Goal: Check status: Check status

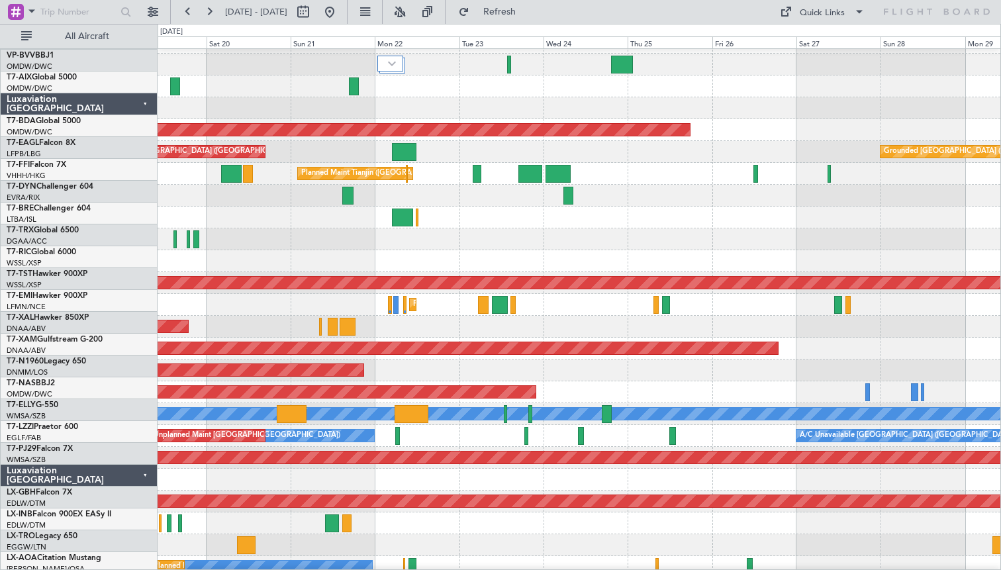
scroll to position [320, 0]
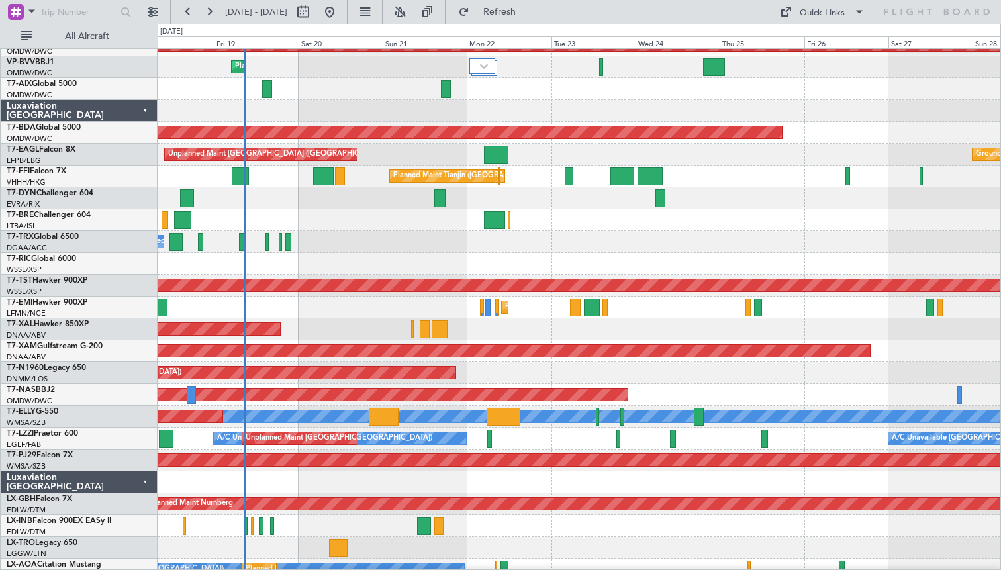
click at [577, 438] on div "A/C Unavailable [GEOGRAPHIC_DATA] ([GEOGRAPHIC_DATA]) A/C Unavailable [GEOGRAPH…" at bounding box center [579, 439] width 843 height 22
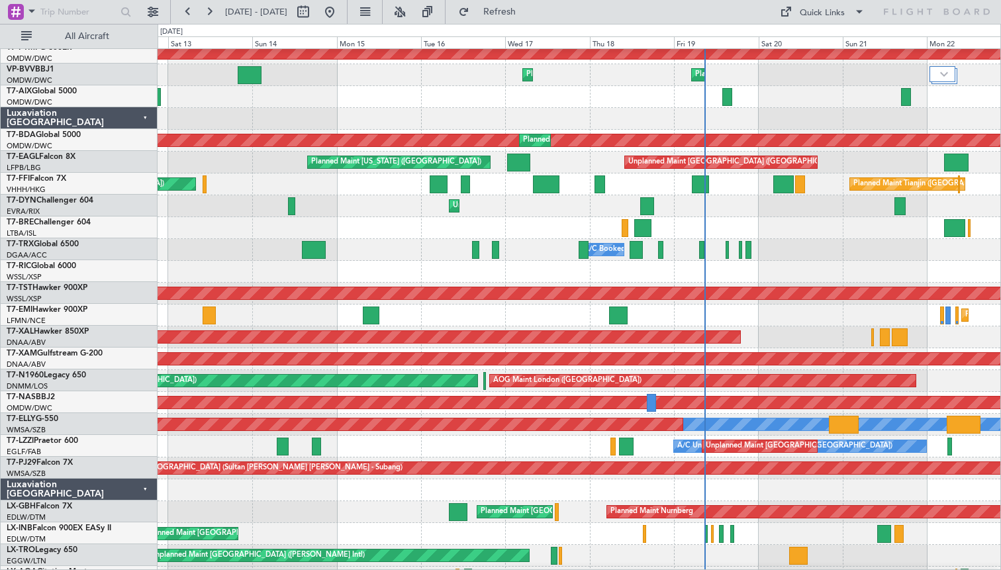
scroll to position [311, 0]
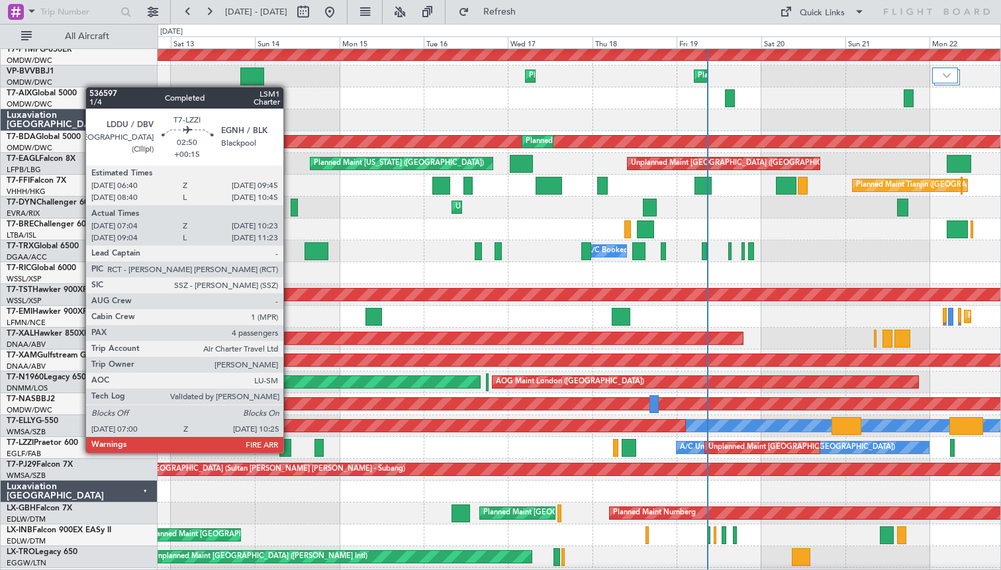
click at [289, 452] on div at bounding box center [285, 448] width 13 height 18
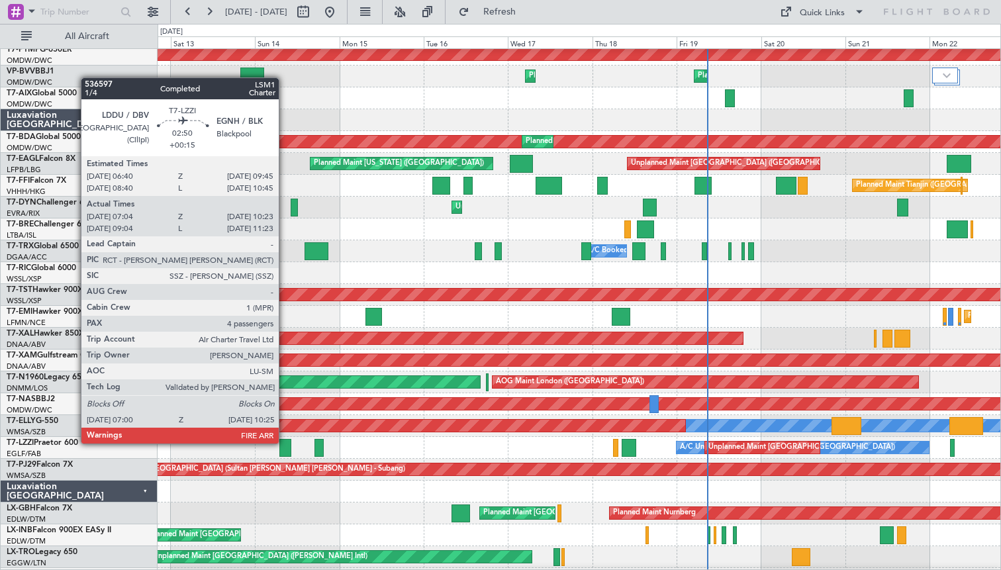
click at [285, 443] on div at bounding box center [285, 448] width 13 height 18
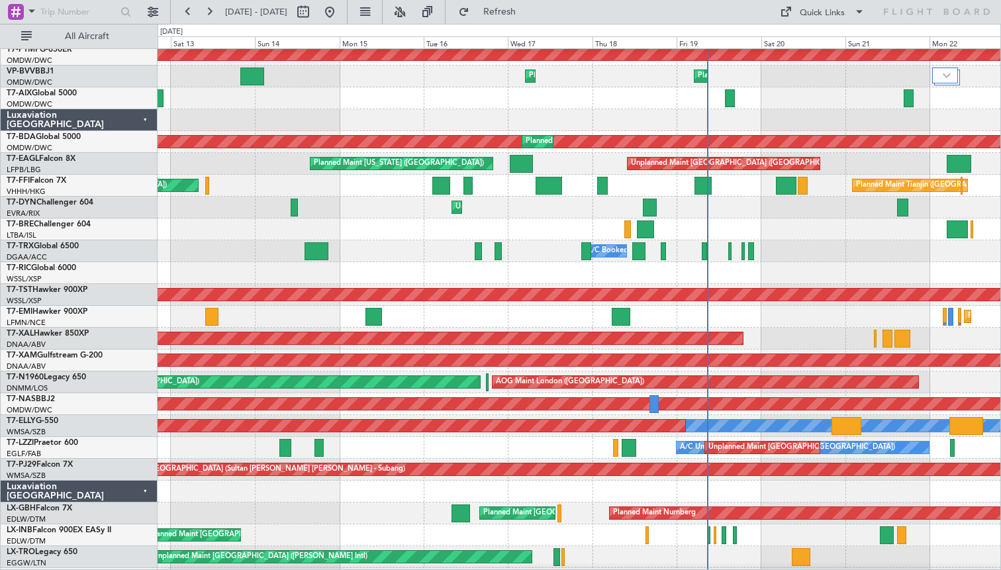
scroll to position [312, 0]
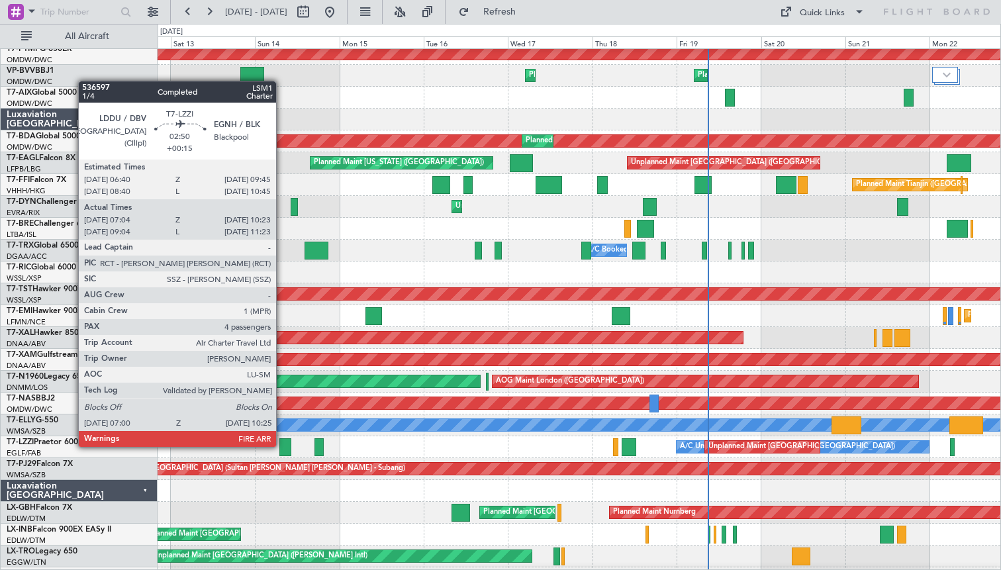
click at [281, 444] on div at bounding box center [285, 447] width 13 height 18
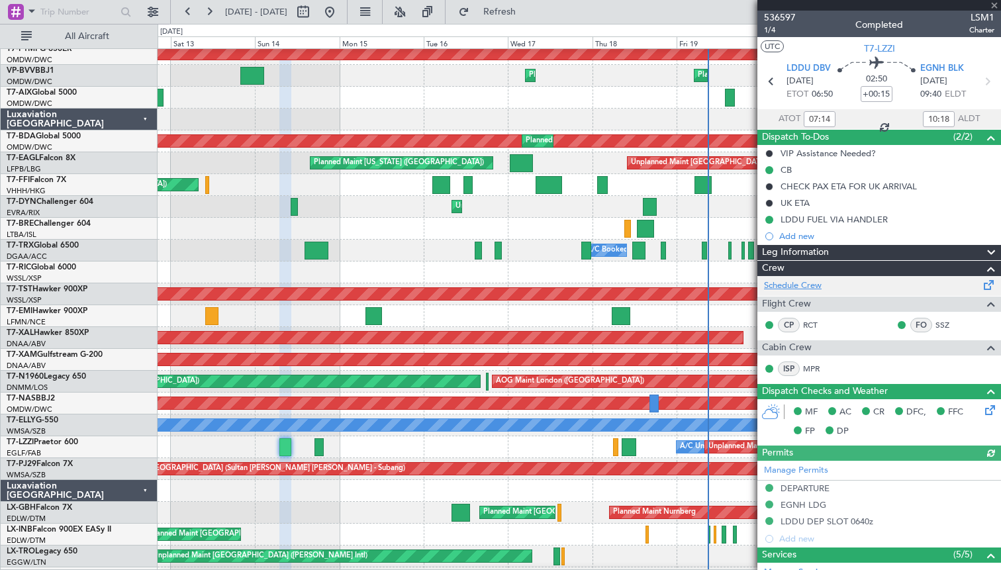
click at [784, 285] on link "Schedule Crew" at bounding box center [793, 285] width 58 height 13
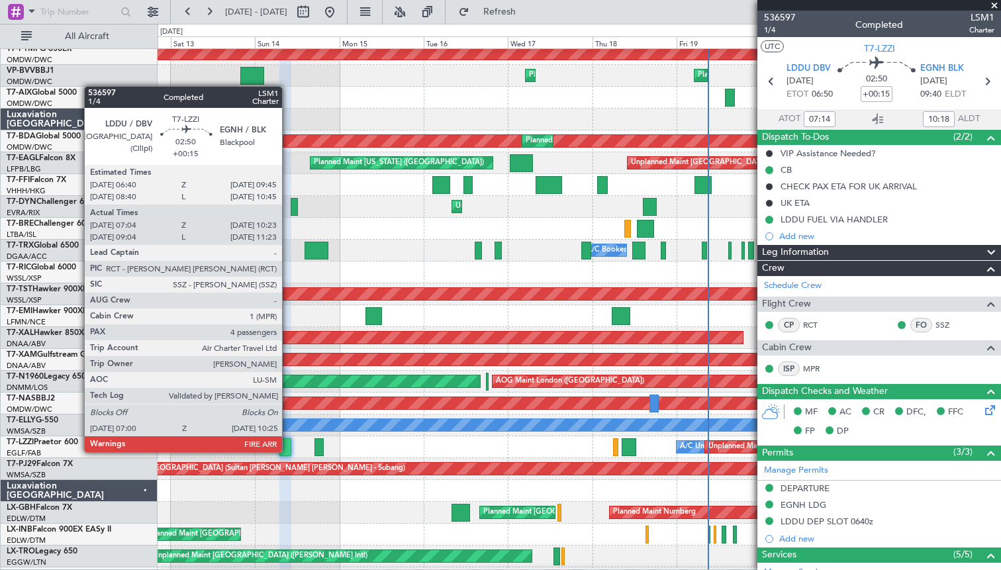
click at [288, 452] on div at bounding box center [285, 447] width 13 height 18
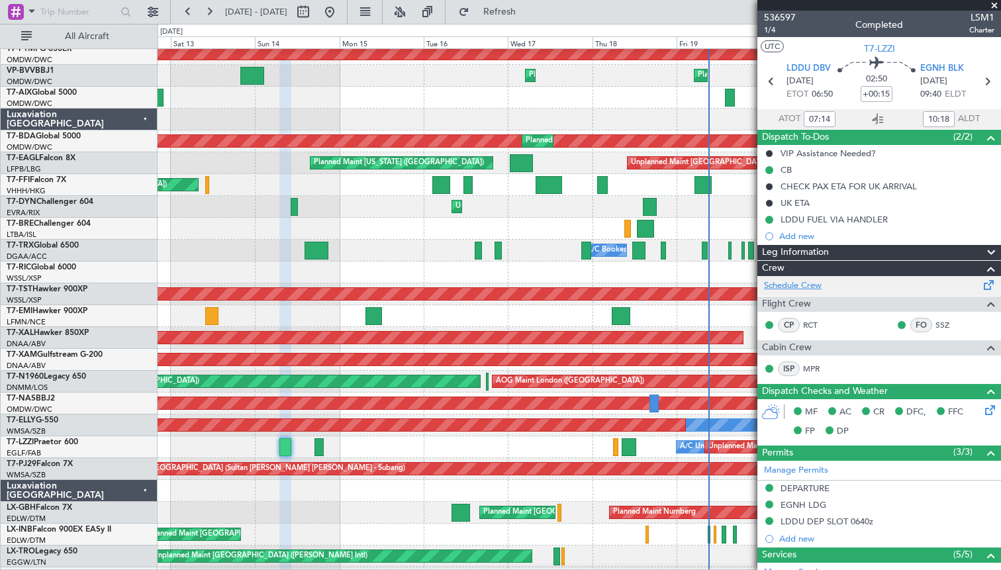
click at [796, 281] on link "Schedule Crew" at bounding box center [793, 285] width 58 height 13
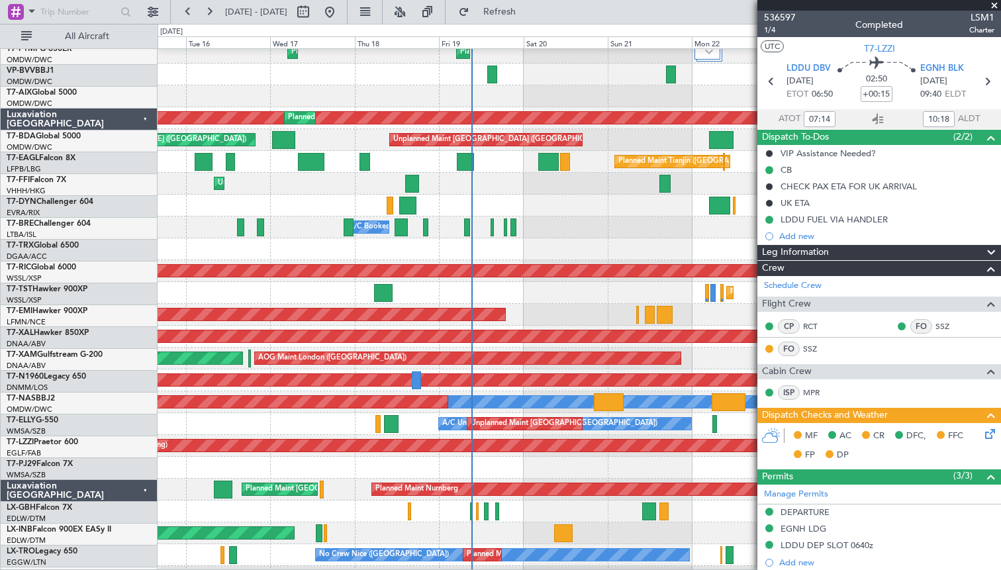
click at [441, 278] on div "Planned Maint [GEOGRAPHIC_DATA] (Seletar)" at bounding box center [579, 271] width 843 height 22
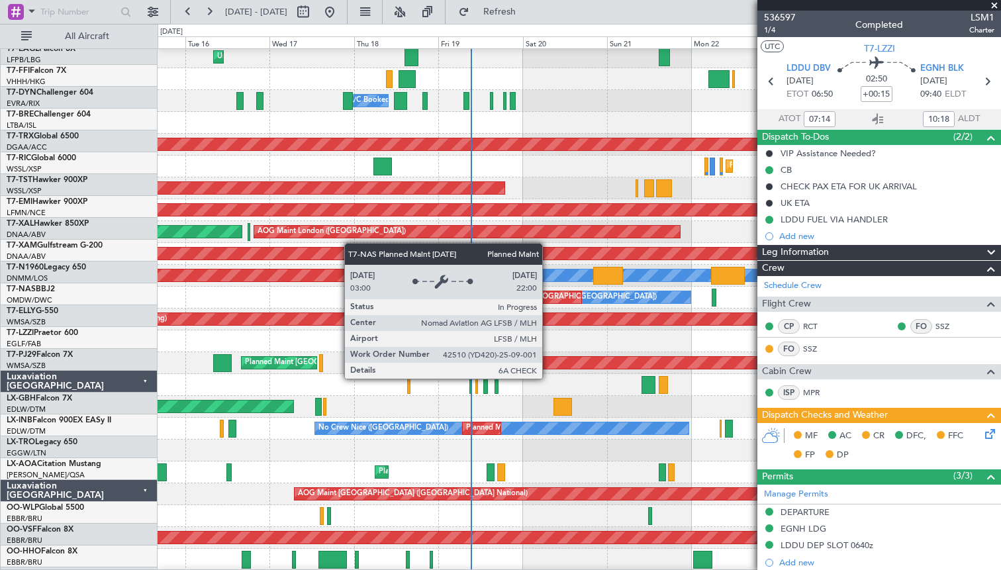
scroll to position [394, 0]
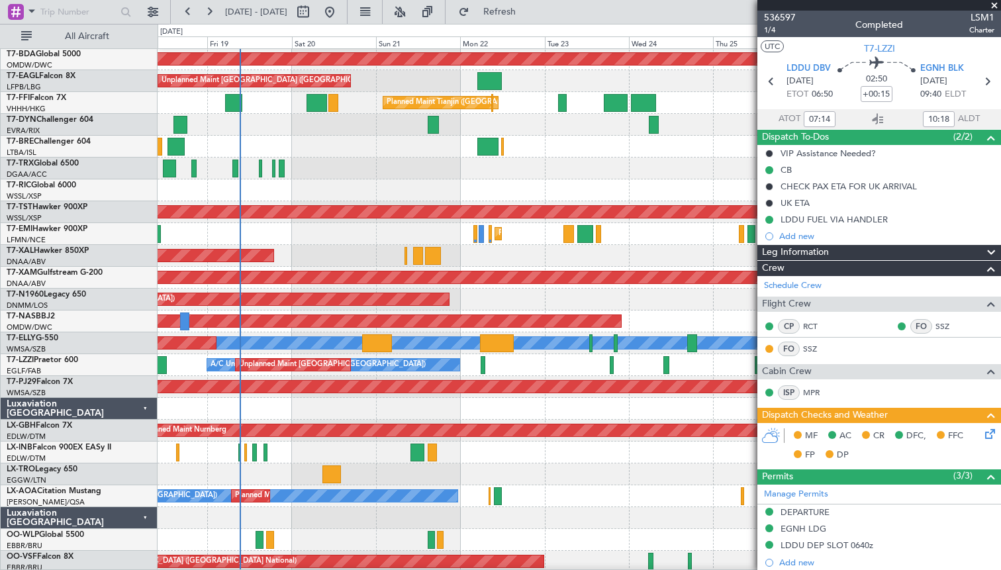
click at [315, 225] on div "Planned Maint [GEOGRAPHIC_DATA]" at bounding box center [579, 234] width 843 height 22
